Goal: Check status: Check status

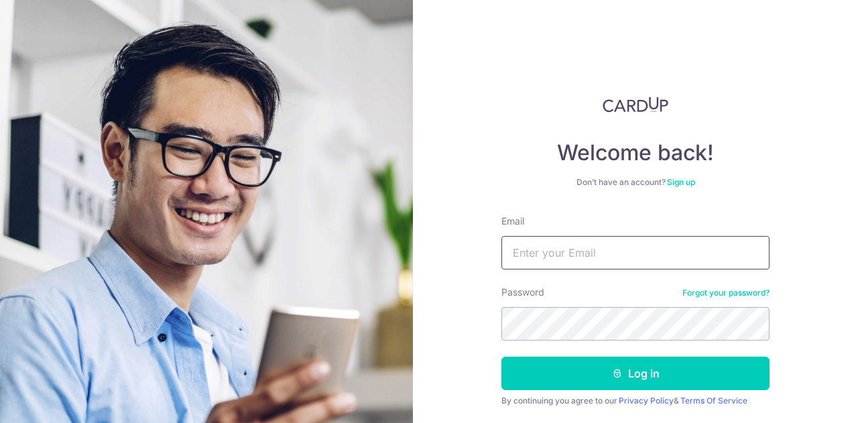
click at [556, 260] on input "Email" at bounding box center [635, 253] width 268 height 34
click at [545, 254] on input "Email" at bounding box center [635, 253] width 268 height 34
type input "[PERSON_NAME][EMAIL_ADDRESS][DOMAIN_NAME]"
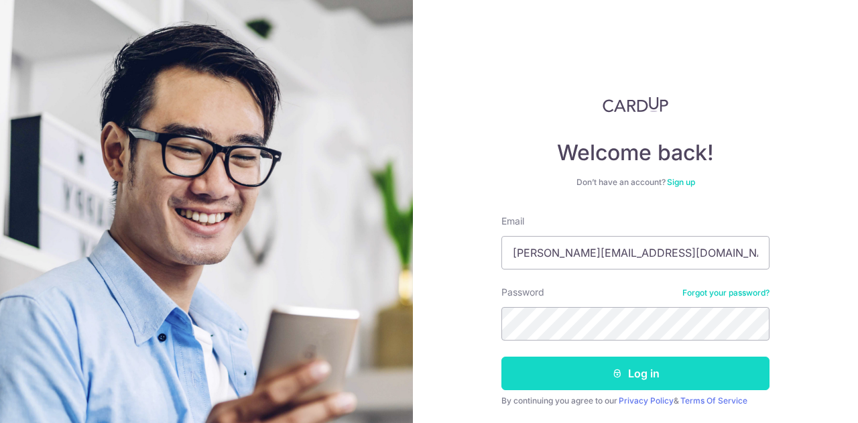
click at [611, 360] on button "Log in" at bounding box center [635, 374] width 268 height 34
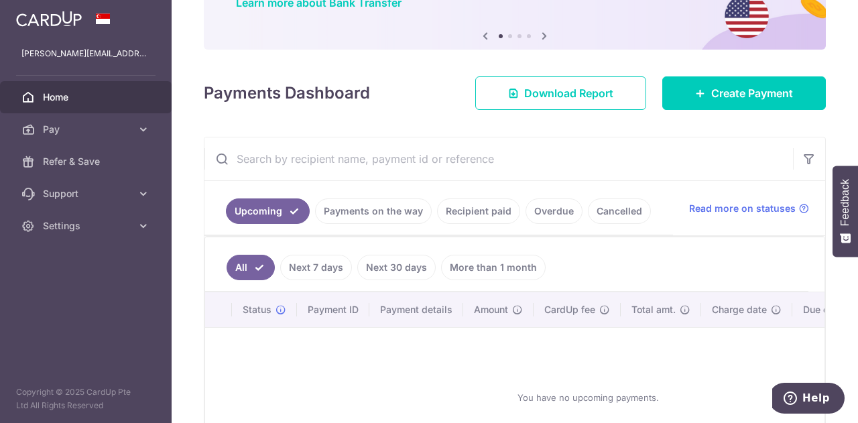
scroll to position [125, 0]
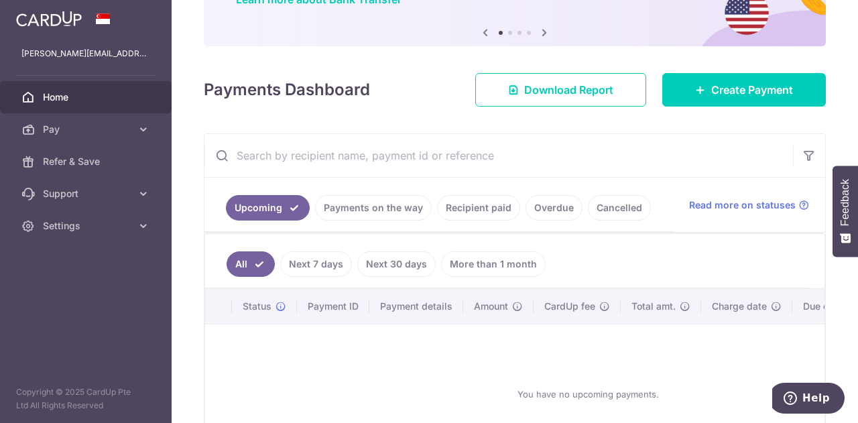
click at [486, 199] on link "Recipient paid" at bounding box center [478, 207] width 83 height 25
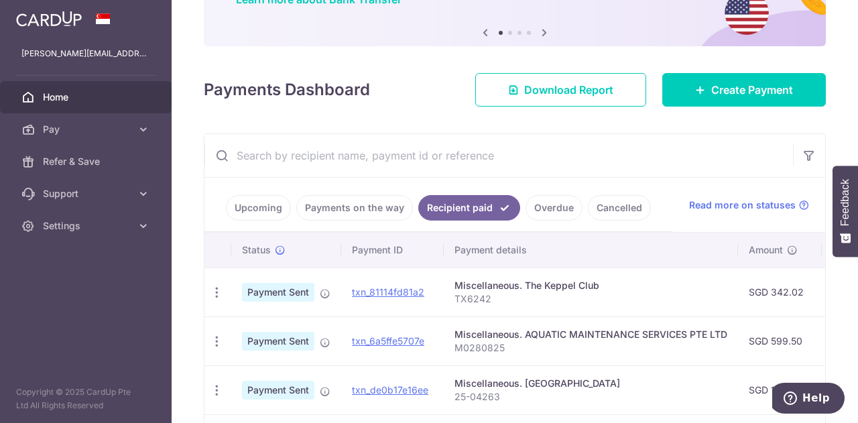
click at [504, 164] on input "text" at bounding box center [498, 155] width 589 height 43
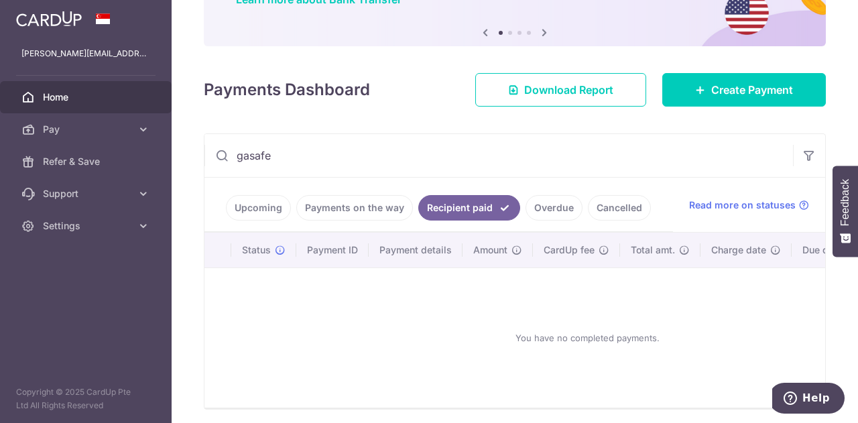
type input "gasafe"
